Goal: Transaction & Acquisition: Purchase product/service

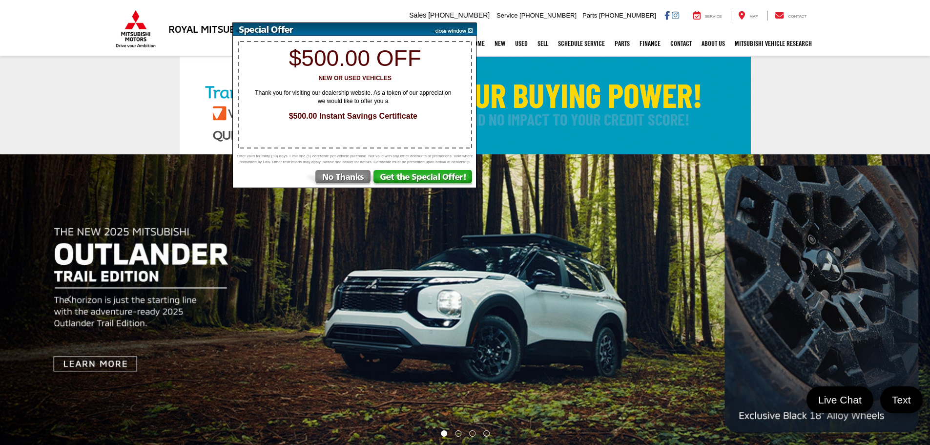
click at [469, 31] on img at bounding box center [452, 29] width 49 height 13
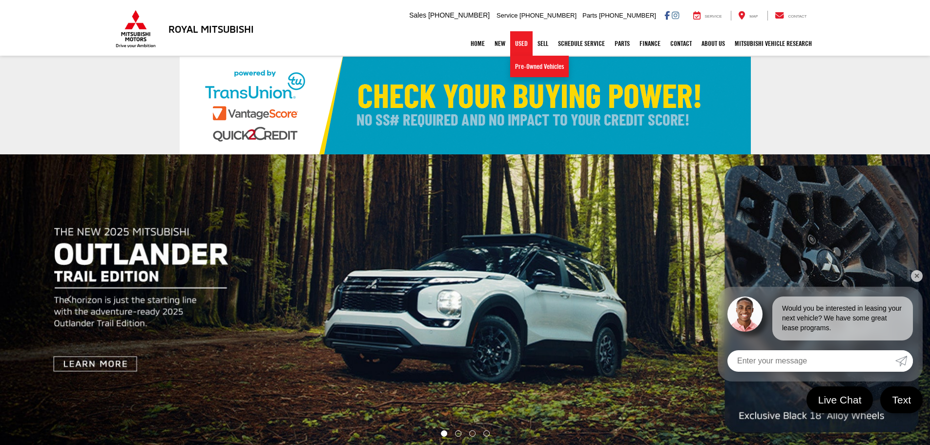
click at [515, 50] on link "Used" at bounding box center [521, 43] width 22 height 24
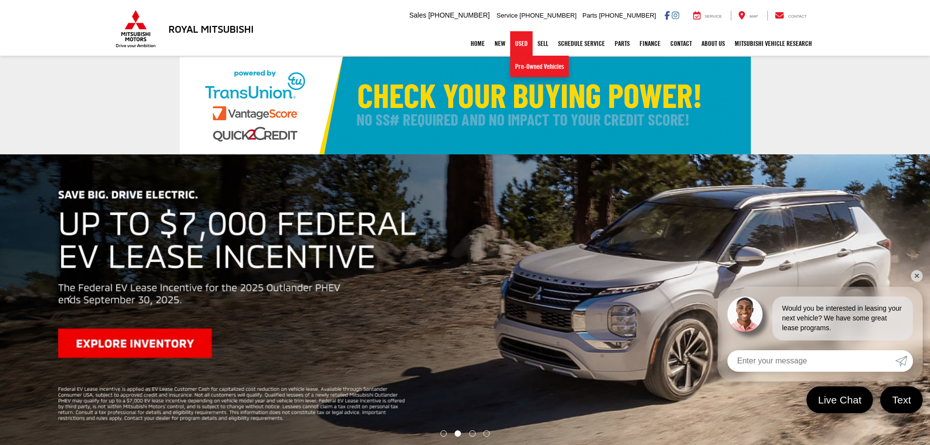
click at [514, 49] on link "Used" at bounding box center [521, 43] width 22 height 24
click at [519, 70] on link "Pre-Owned Vehicles" at bounding box center [539, 66] width 59 height 21
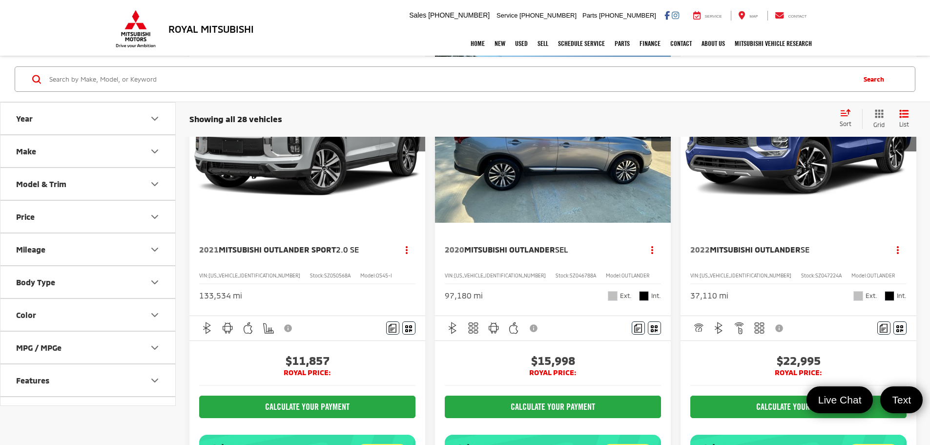
scroll to position [98, 0]
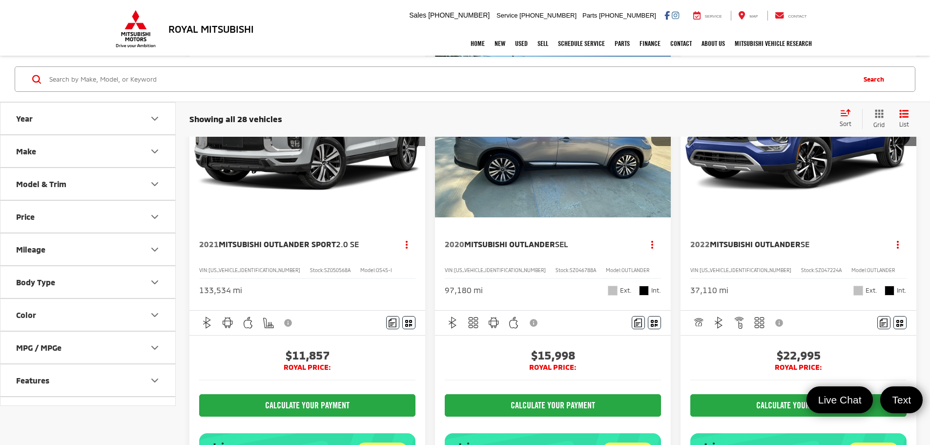
click at [95, 157] on button "Make" at bounding box center [88, 151] width 176 height 32
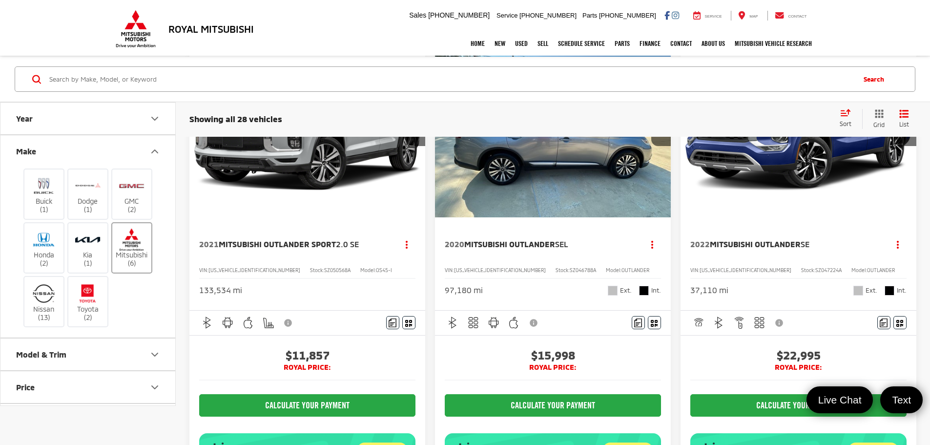
click at [134, 252] on label "Mitsubishi (6)" at bounding box center [132, 248] width 40 height 40
click at [0, 0] on input "Mitsubishi (6)" at bounding box center [0, 0] width 0 height 0
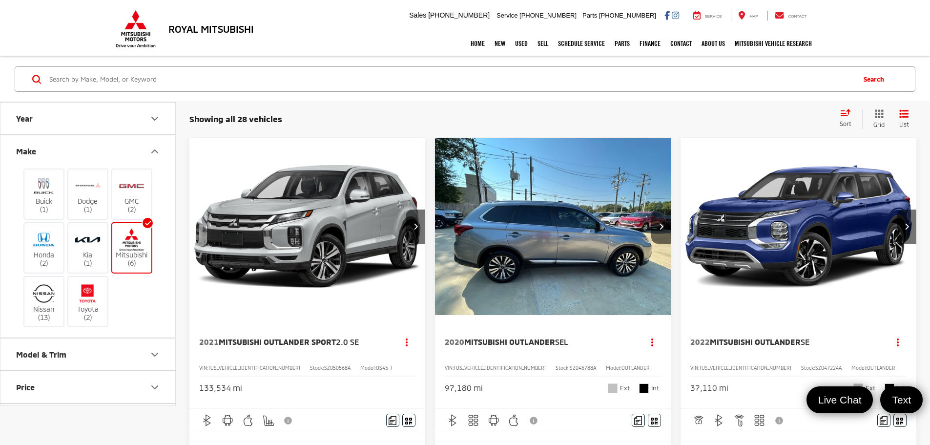
click at [147, 154] on button "Make" at bounding box center [88, 151] width 176 height 32
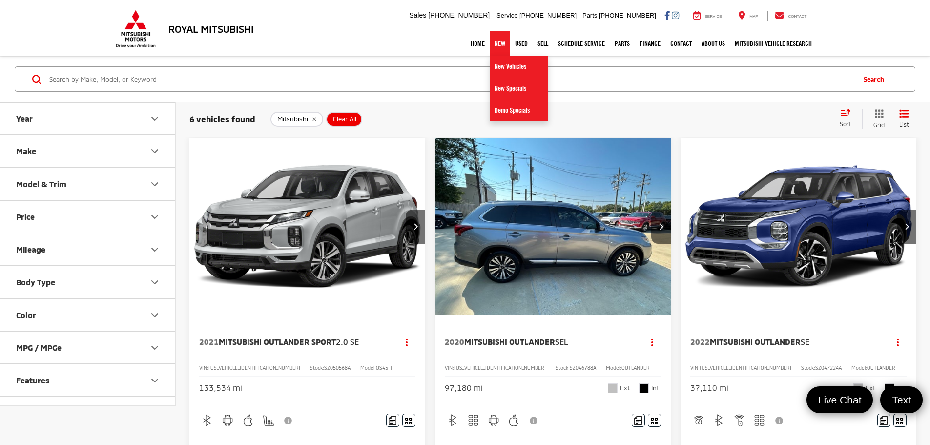
click at [501, 42] on link "New" at bounding box center [500, 43] width 21 height 24
click at [513, 67] on link "New Vehicles" at bounding box center [519, 67] width 59 height 22
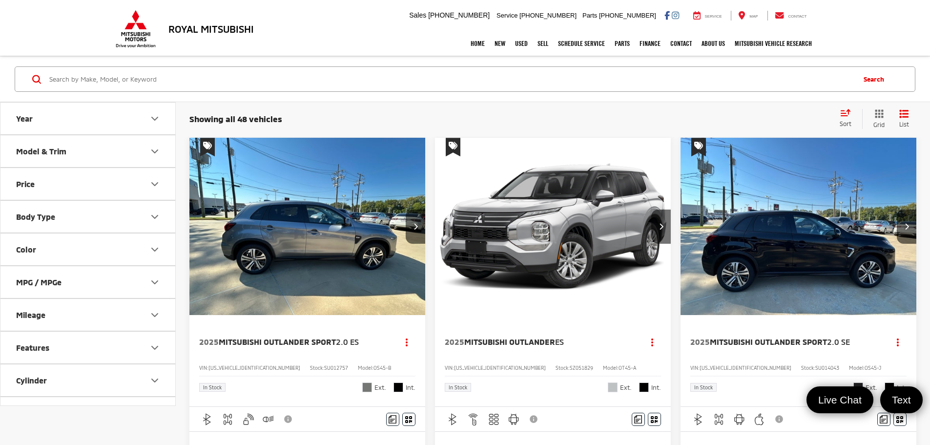
click at [110, 152] on button "Model & Trim" at bounding box center [88, 151] width 176 height 32
